Goal: Task Accomplishment & Management: Use online tool/utility

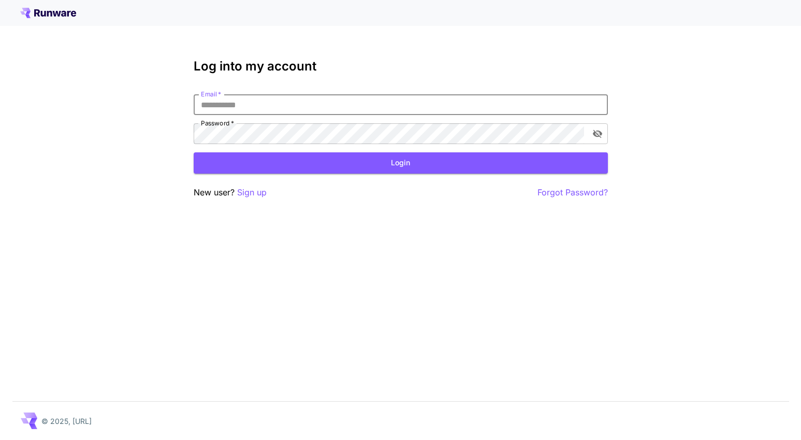
click at [280, 109] on input "Email   *" at bounding box center [401, 104] width 414 height 21
type input "**********"
click at [599, 133] on icon "toggle password visibility" at bounding box center [597, 134] width 9 height 8
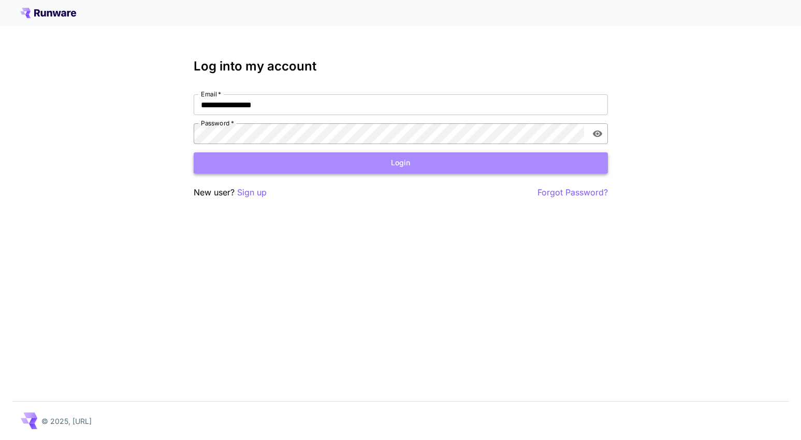
click at [403, 161] on button "Login" at bounding box center [401, 162] width 414 height 21
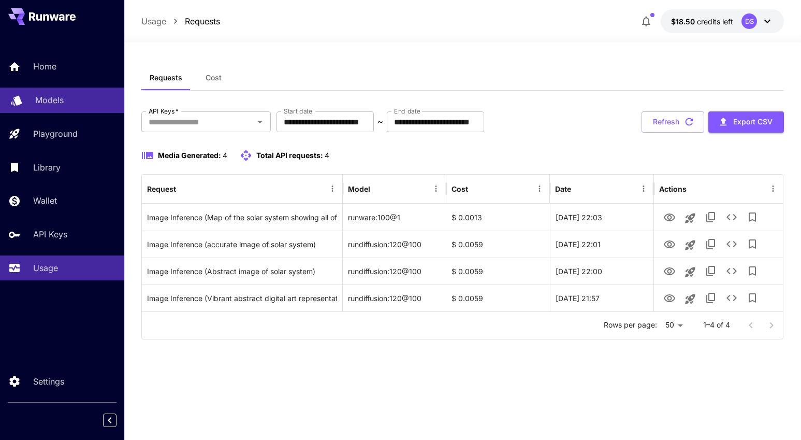
click at [45, 98] on p "Models" at bounding box center [49, 100] width 28 height 12
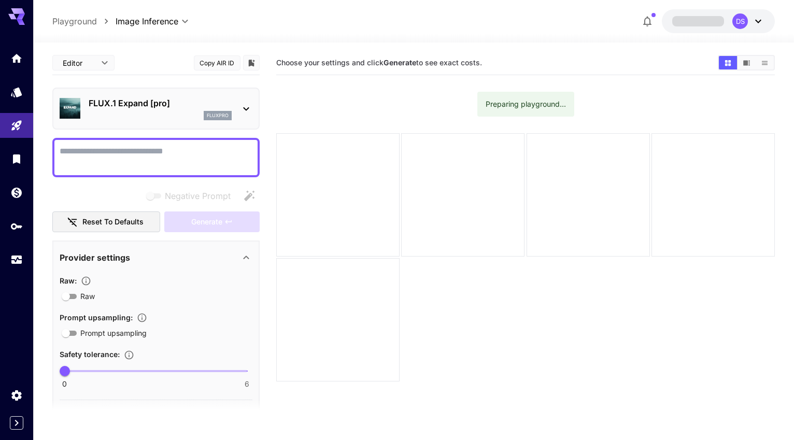
scroll to position [78, 0]
